Goal: Navigation & Orientation: Go to known website

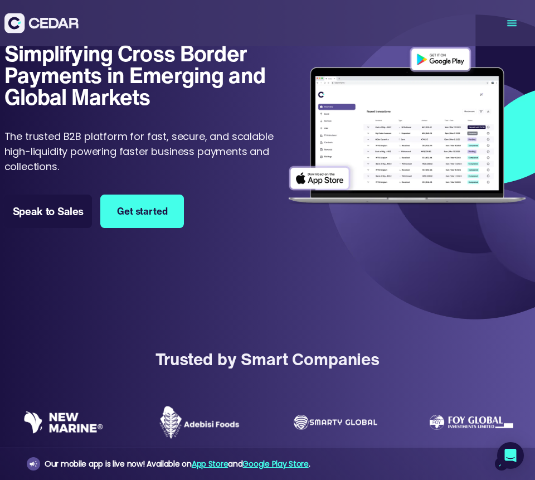
scroll to position [22, 0]
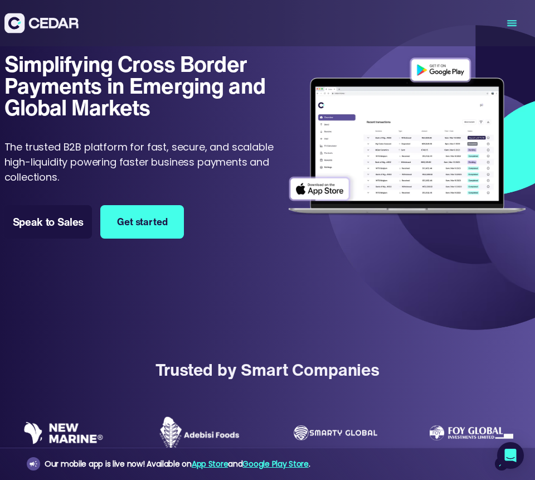
click at [451, 70] on img at bounding box center [407, 137] width 248 height 168
click at [441, 70] on img at bounding box center [407, 137] width 248 height 168
click at [433, 70] on img at bounding box center [407, 137] width 248 height 168
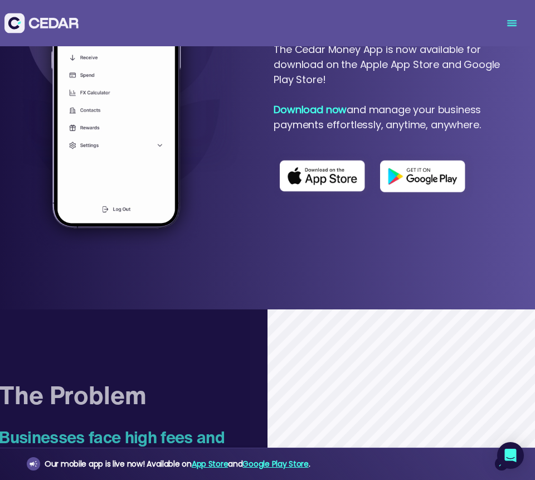
scroll to position [677, 0]
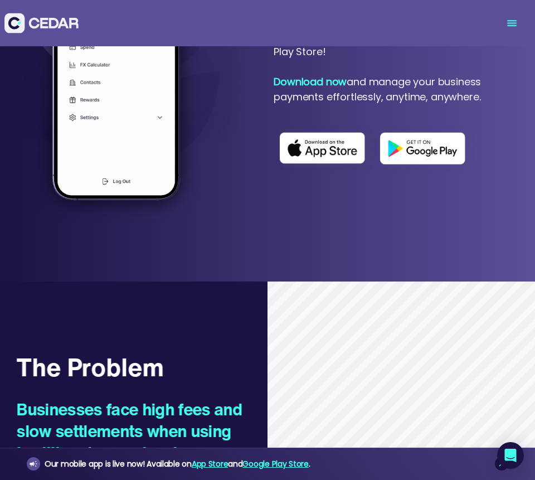
click at [433, 162] on img at bounding box center [424, 148] width 100 height 47
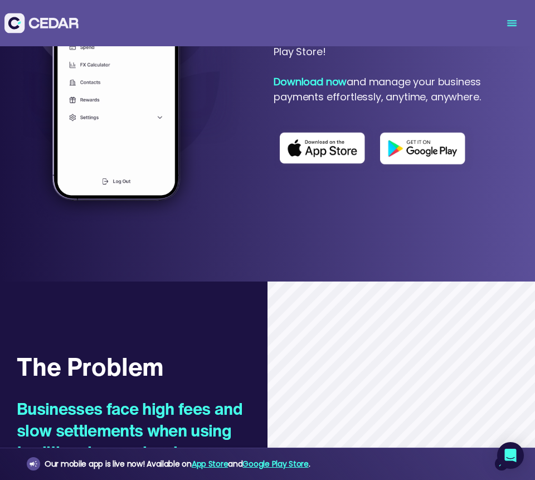
click at [200, 238] on div at bounding box center [141, 67] width 239 height 343
